Goal: Task Accomplishment & Management: Manage account settings

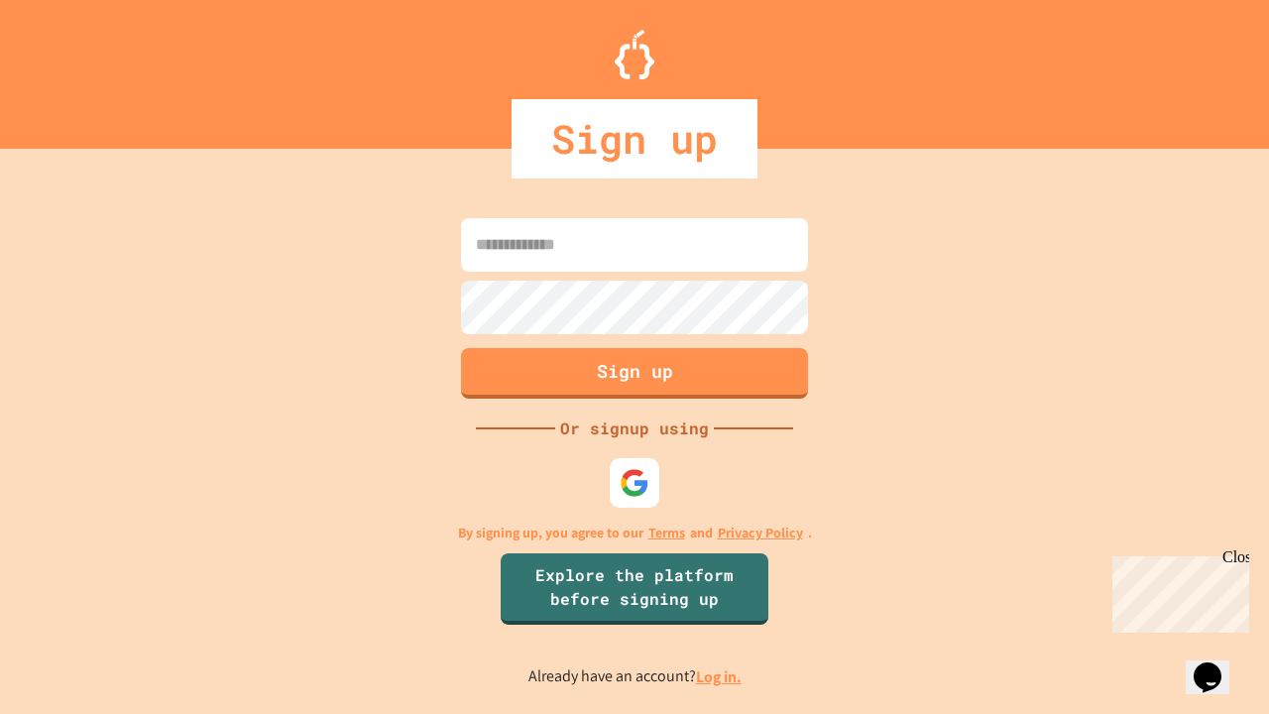
click at [720, 676] on link "Log in." at bounding box center [719, 676] width 46 height 21
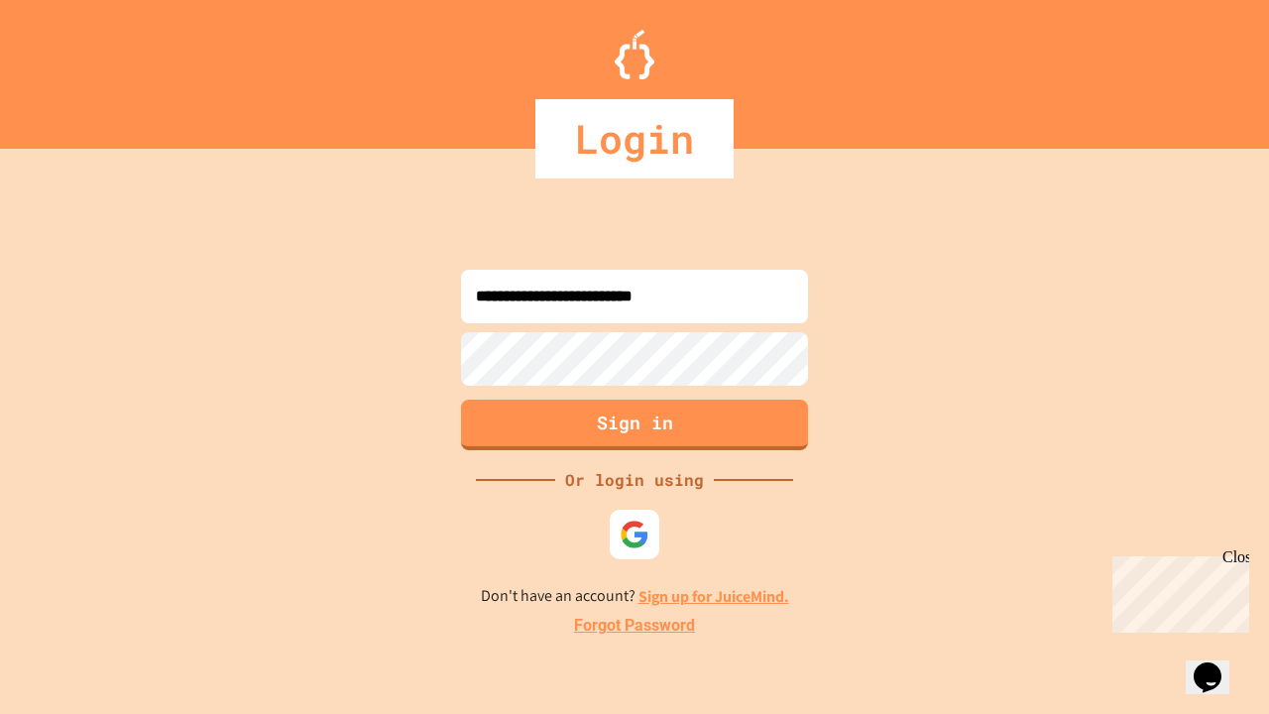
type input "**********"
